Goal: Information Seeking & Learning: Learn about a topic

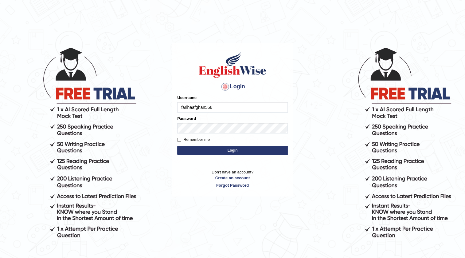
type input "farihaafghan556"
click at [190, 150] on button "Login" at bounding box center [232, 150] width 111 height 9
drag, startPoint x: 191, startPoint y: 149, endPoint x: 195, endPoint y: 149, distance: 4.6
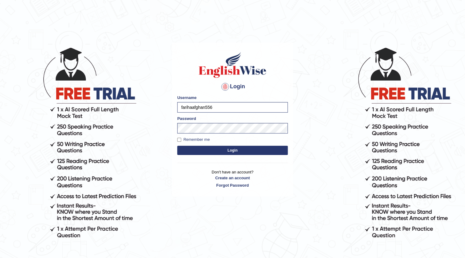
click at [192, 149] on button "Login" at bounding box center [232, 150] width 111 height 9
click at [216, 148] on button "Login" at bounding box center [232, 150] width 111 height 9
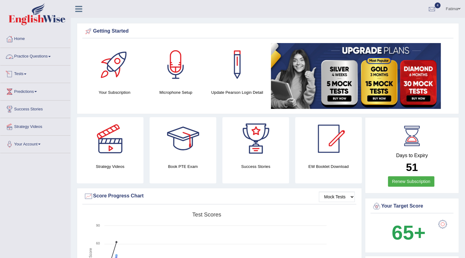
click at [33, 57] on link "Practice Questions" at bounding box center [35, 55] width 70 height 15
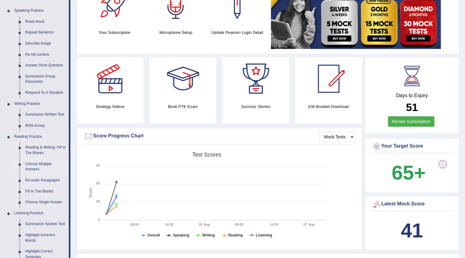
scroll to position [56, 0]
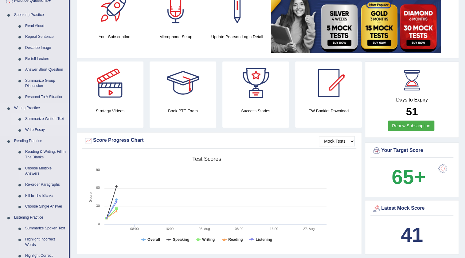
click at [37, 120] on link "Summarize Written Text" at bounding box center [45, 118] width 46 height 11
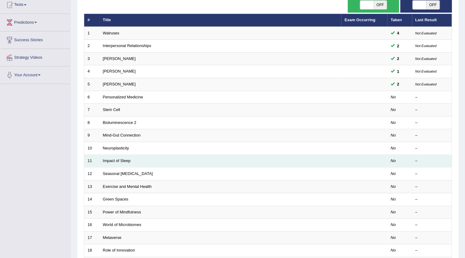
scroll to position [65, 0]
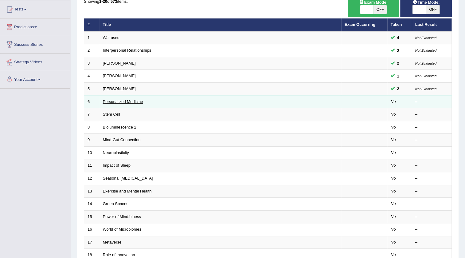
click at [113, 102] on link "Personalized Medicine" at bounding box center [123, 101] width 40 height 5
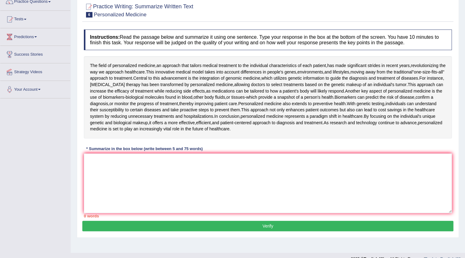
scroll to position [65, 0]
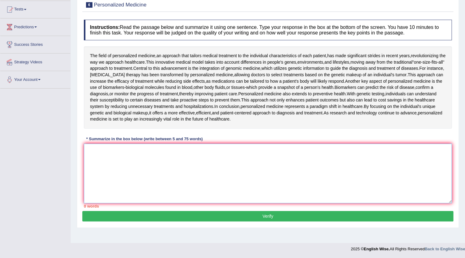
click at [190, 157] on textarea at bounding box center [268, 173] width 368 height 60
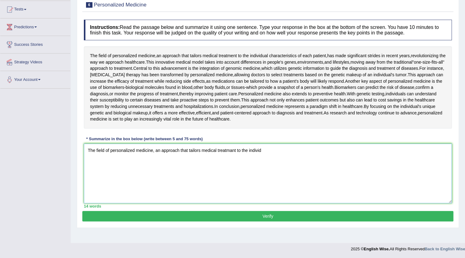
drag, startPoint x: 86, startPoint y: 149, endPoint x: 288, endPoint y: 172, distance: 203.5
click at [286, 172] on textarea "The field of personalized medicine, an approach that tailors medical treatmant …" at bounding box center [268, 173] width 368 height 60
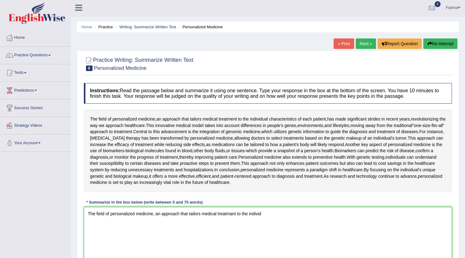
scroll to position [0, 0]
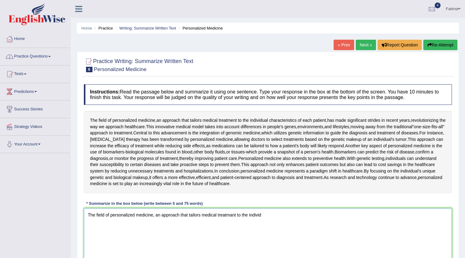
type textarea "The field of personalized medicine, an approach that tailors medical treatmant …"
drag, startPoint x: 46, startPoint y: 53, endPoint x: 50, endPoint y: 63, distance: 10.3
click at [46, 53] on link "Practice Questions" at bounding box center [35, 55] width 70 height 15
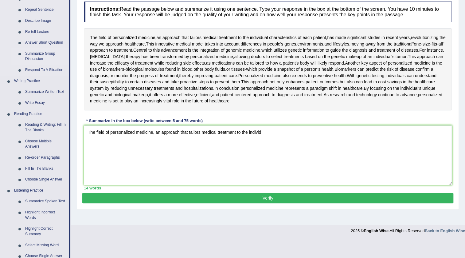
scroll to position [112, 0]
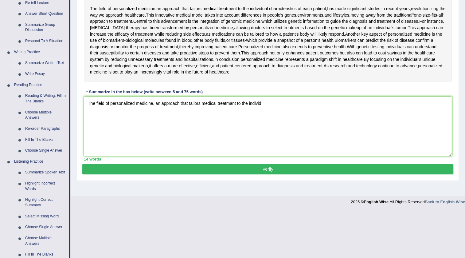
click at [40, 62] on link "Summarize Written Text" at bounding box center [45, 62] width 46 height 11
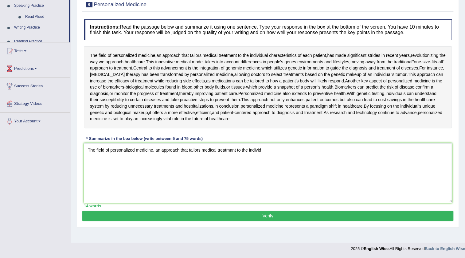
scroll to position [65, 0]
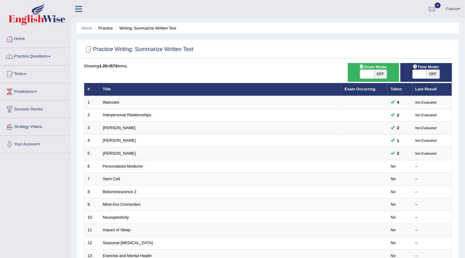
click at [381, 74] on span "OFF" at bounding box center [381, 74] width 14 height 9
checkbox input "true"
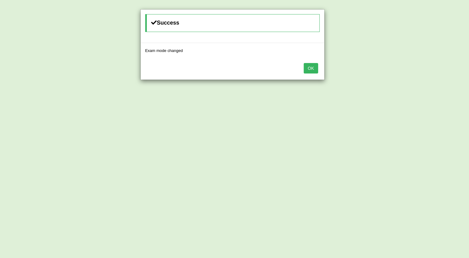
click at [315, 68] on button "OK" at bounding box center [311, 68] width 14 height 10
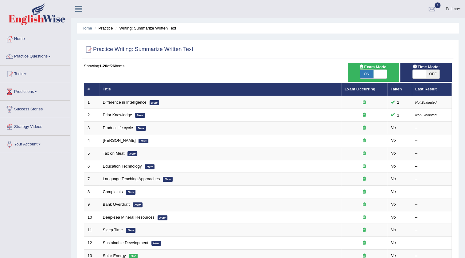
click at [430, 72] on span "OFF" at bounding box center [433, 74] width 14 height 9
checkbox input "true"
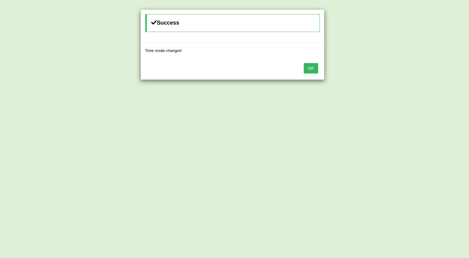
click at [314, 68] on button "OK" at bounding box center [311, 68] width 14 height 10
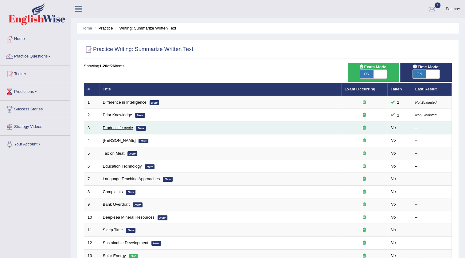
click at [120, 126] on link "Product life cycle" at bounding box center [118, 127] width 30 height 5
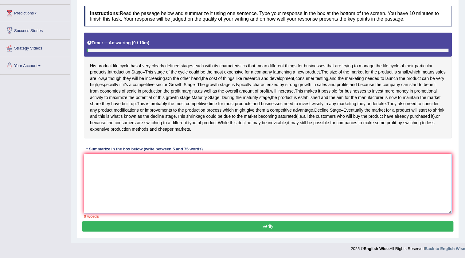
click at [294, 166] on textarea at bounding box center [268, 184] width 368 height 60
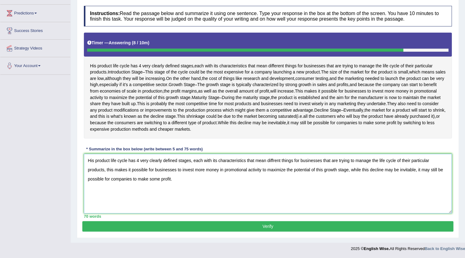
type textarea "His product life cycle has 4 very clearly defined stages, each with its charact…"
click at [292, 222] on button "Verify" at bounding box center [267, 226] width 371 height 10
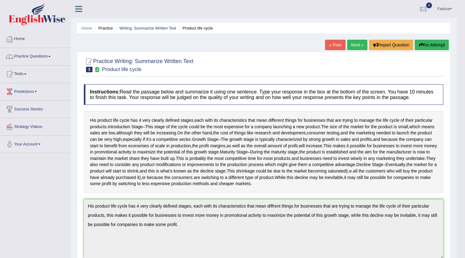
click at [357, 46] on link "Next »" at bounding box center [357, 45] width 20 height 10
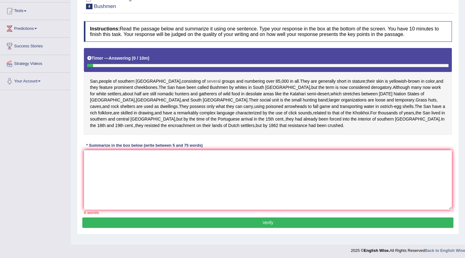
scroll to position [65, 0]
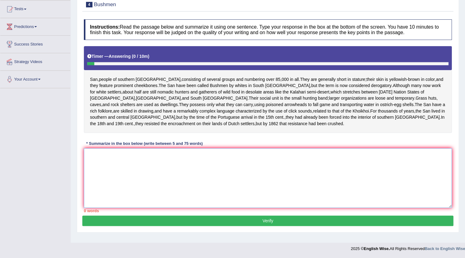
click at [103, 161] on textarea at bounding box center [268, 178] width 368 height 60
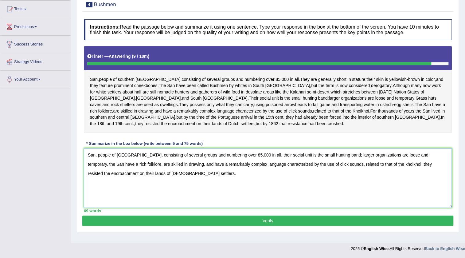
type textarea "San, people of southern Africa, consisting of several groups and numbering over…"
click at [200, 226] on button "Verify" at bounding box center [267, 220] width 371 height 10
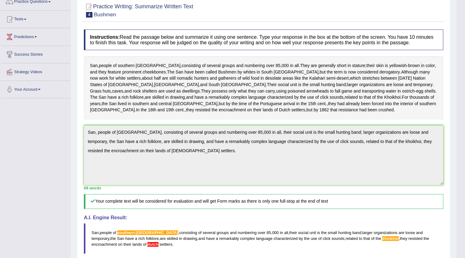
scroll to position [0, 0]
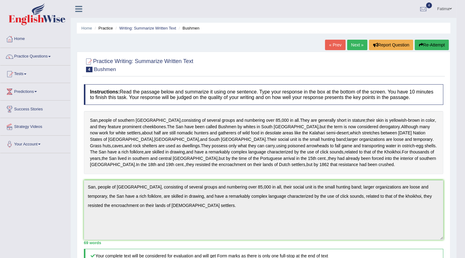
click at [349, 41] on link "Next »" at bounding box center [357, 45] width 20 height 10
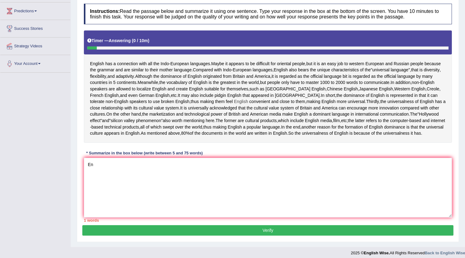
scroll to position [84, 0]
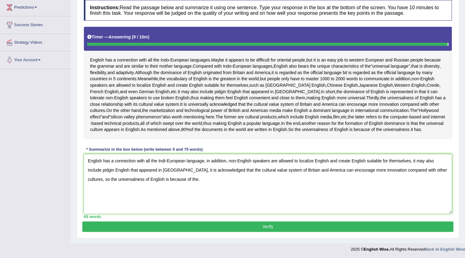
type textarea "English has a connection with all the Indi-European language, in addition, non-…"
click at [258, 229] on button "Verify" at bounding box center [267, 226] width 371 height 10
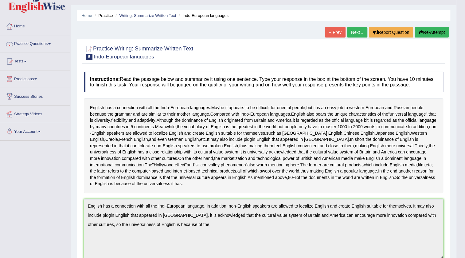
scroll to position [0, 0]
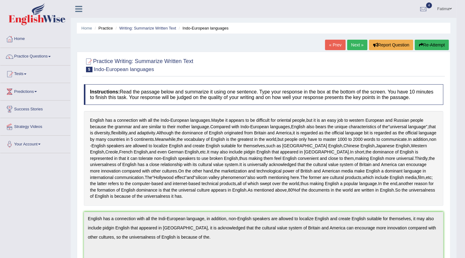
drag, startPoint x: 350, startPoint y: 46, endPoint x: 347, endPoint y: 49, distance: 4.3
click at [350, 46] on link "Next »" at bounding box center [357, 45] width 20 height 10
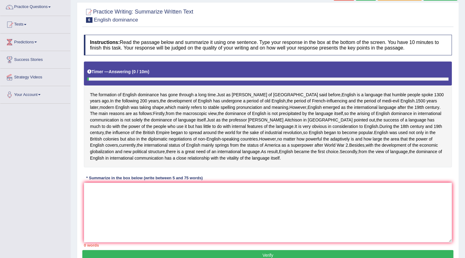
scroll to position [91, 0]
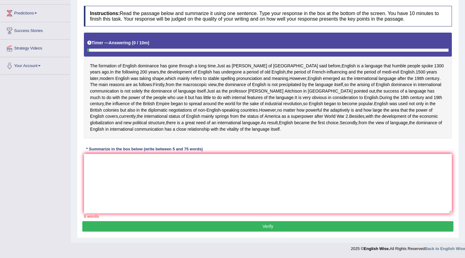
click at [209, 166] on textarea at bounding box center [268, 184] width 368 height 60
type textarea "T"
type textarea "t"
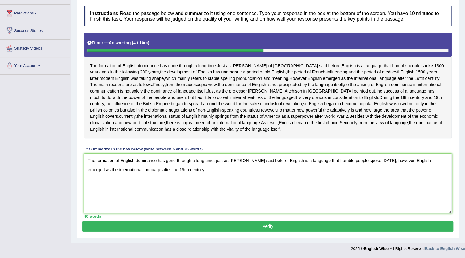
type textarea "The formation of English dominance has gone through a long time, just as [PERSO…"
click at [220, 159] on div "Instructions: Read the passage below and summarize it using one sentence. Type …" at bounding box center [267, 112] width 371 height 218
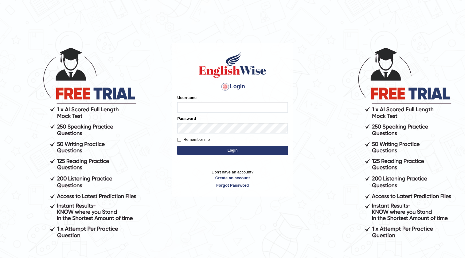
click at [228, 108] on input "Username" at bounding box center [232, 107] width 111 height 10
drag, startPoint x: 221, startPoint y: 108, endPoint x: 211, endPoint y: 106, distance: 10.1
click at [211, 106] on input "Username" at bounding box center [232, 107] width 111 height 10
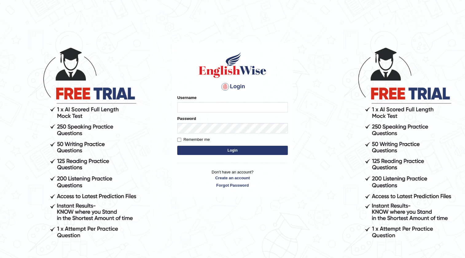
click at [209, 106] on input "Username" at bounding box center [232, 107] width 111 height 10
drag, startPoint x: 219, startPoint y: 110, endPoint x: 232, endPoint y: 110, distance: 12.6
click at [223, 110] on input "Username" at bounding box center [232, 107] width 111 height 10
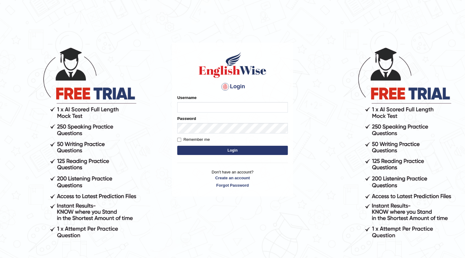
drag, startPoint x: 315, startPoint y: 107, endPoint x: 324, endPoint y: 101, distance: 10.9
click at [316, 106] on body "Login Please fix the following errors: Username Password Remember me Login Don'…" at bounding box center [232, 152] width 465 height 258
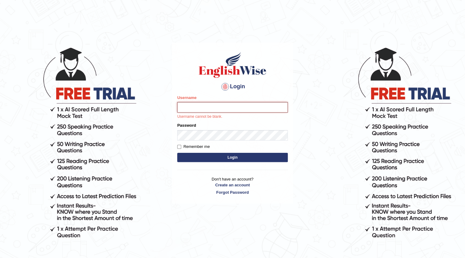
click at [216, 112] on input "Username" at bounding box center [232, 107] width 111 height 10
type input "farihaafghan556"
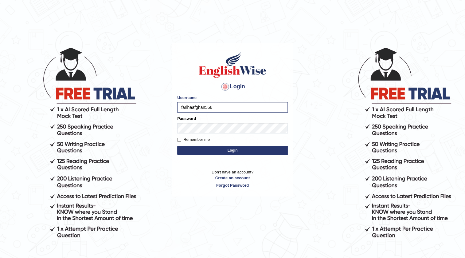
click at [347, 122] on body "Login Please fix the following errors: Username farihaafghan556 Password Rememb…" at bounding box center [232, 152] width 465 height 258
click at [234, 147] on button "Login" at bounding box center [232, 150] width 111 height 9
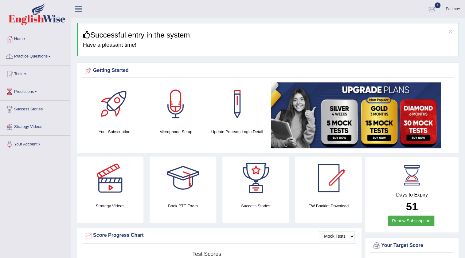
click at [48, 58] on link "Practice Questions" at bounding box center [35, 55] width 70 height 15
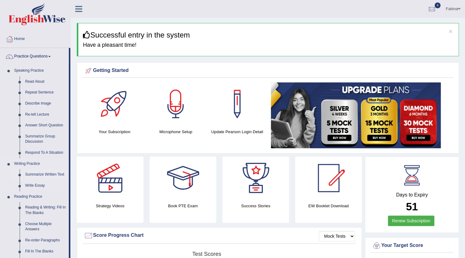
click at [33, 174] on link "Summarize Written Text" at bounding box center [45, 174] width 46 height 11
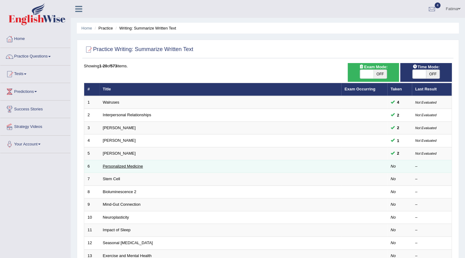
click at [133, 165] on link "Personalized Medicine" at bounding box center [123, 166] width 40 height 5
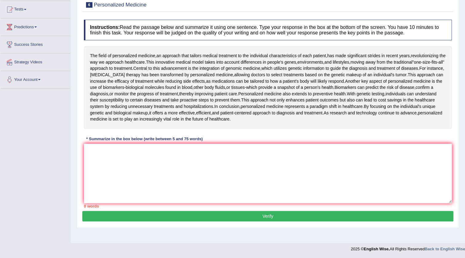
scroll to position [65, 0]
click at [267, 170] on textarea at bounding box center [268, 173] width 368 height 60
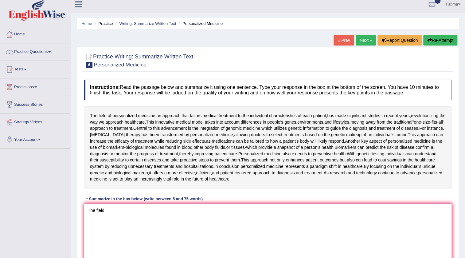
scroll to position [0, 0]
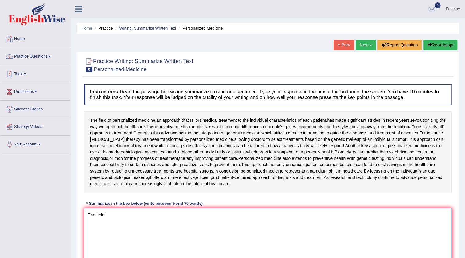
type textarea "The field"
drag, startPoint x: 49, startPoint y: 53, endPoint x: 53, endPoint y: 56, distance: 5.0
click at [49, 54] on link "Practice Questions" at bounding box center [35, 55] width 70 height 15
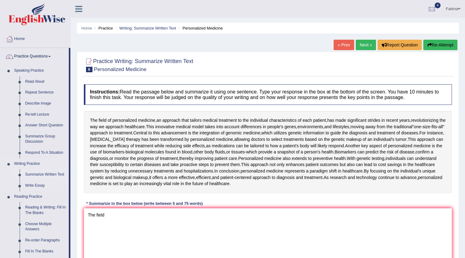
click at [42, 173] on link "Summarize Written Text" at bounding box center [45, 174] width 46 height 11
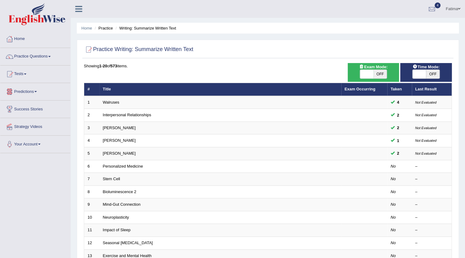
click at [376, 72] on span "OFF" at bounding box center [381, 74] width 14 height 9
checkbox input "true"
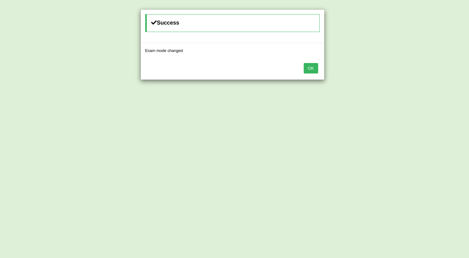
click at [312, 70] on button "OK" at bounding box center [311, 68] width 14 height 10
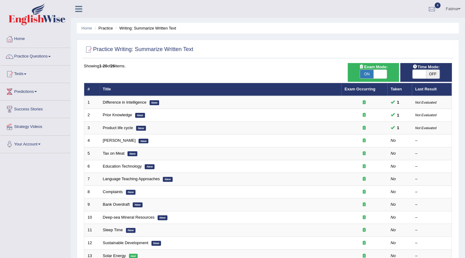
drag, startPoint x: 0, startPoint y: 0, endPoint x: 427, endPoint y: 71, distance: 433.0
click at [427, 71] on span "OFF" at bounding box center [433, 74] width 14 height 9
checkbox input "true"
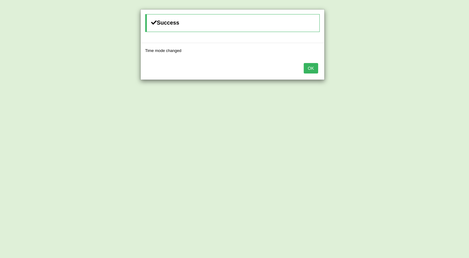
click at [306, 64] on button "OK" at bounding box center [311, 68] width 14 height 10
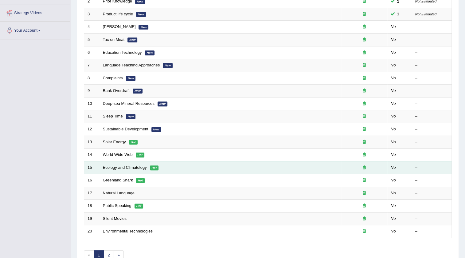
scroll to position [65, 0]
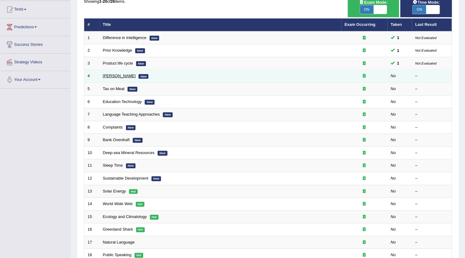
click at [120, 75] on link "Bertrand Russell" at bounding box center [119, 75] width 33 height 5
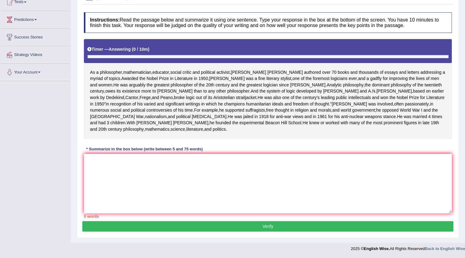
scroll to position [97, 0]
click at [269, 194] on textarea at bounding box center [268, 184] width 368 height 60
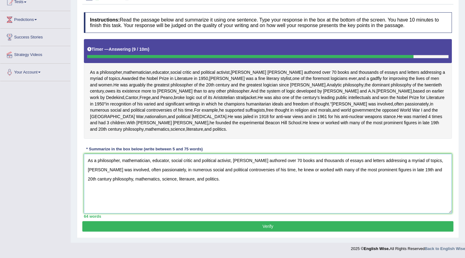
type textarea "As a philosopher, mathematician, educator, social critic and political activist…"
click at [253, 228] on button "Verify" at bounding box center [267, 226] width 371 height 10
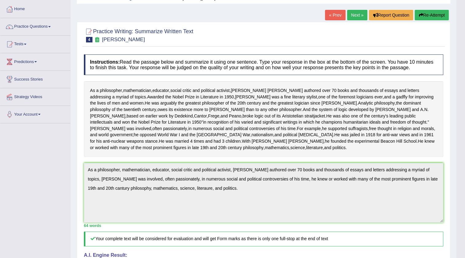
scroll to position [0, 0]
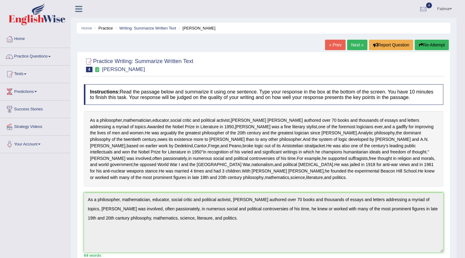
click at [351, 47] on link "Next »" at bounding box center [357, 45] width 20 height 10
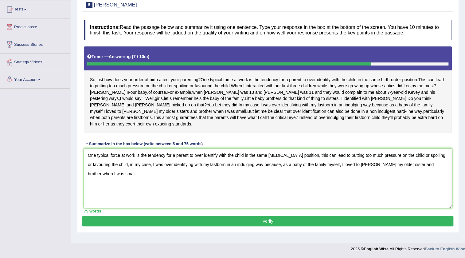
drag, startPoint x: 147, startPoint y: 157, endPoint x: 158, endPoint y: 165, distance: 13.3
click at [148, 159] on textarea "One typical force at work is the tendency for a parent to over identify with th…" at bounding box center [268, 178] width 368 height 60
click at [147, 160] on textarea "One typical force at work is the tendency for a parent to over identify with th…" at bounding box center [268, 178] width 368 height 60
type textarea "One typical force at work is the tendency for a parent to over identify with th…"
click at [269, 217] on button "Verify" at bounding box center [267, 221] width 371 height 10
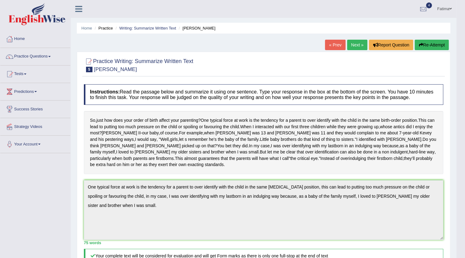
click at [358, 45] on link "Next »" at bounding box center [357, 45] width 20 height 10
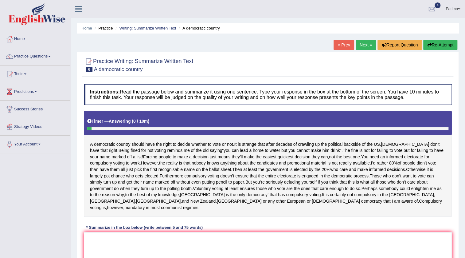
click at [453, 8] on link "Fatima" at bounding box center [453, 8] width 24 height 16
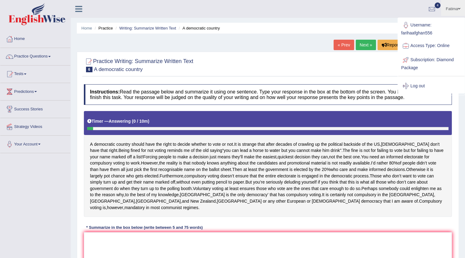
click at [407, 85] on div at bounding box center [405, 85] width 9 height 9
